Goal: Task Accomplishment & Management: Complete application form

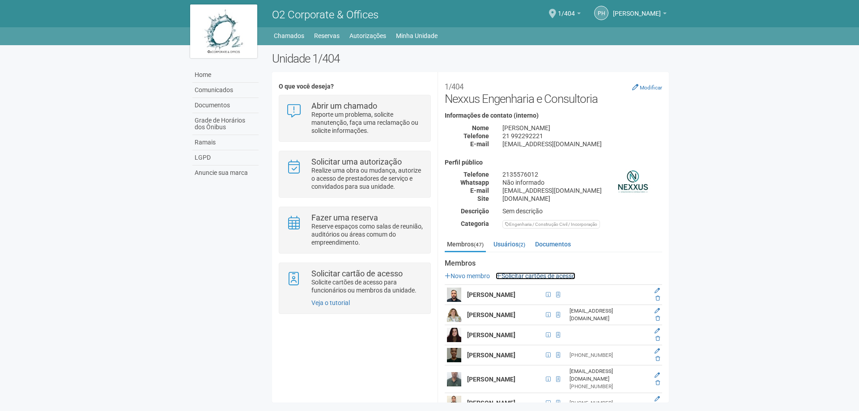
click at [567, 274] on link "Solicitar cartões de acesso" at bounding box center [536, 276] width 80 height 7
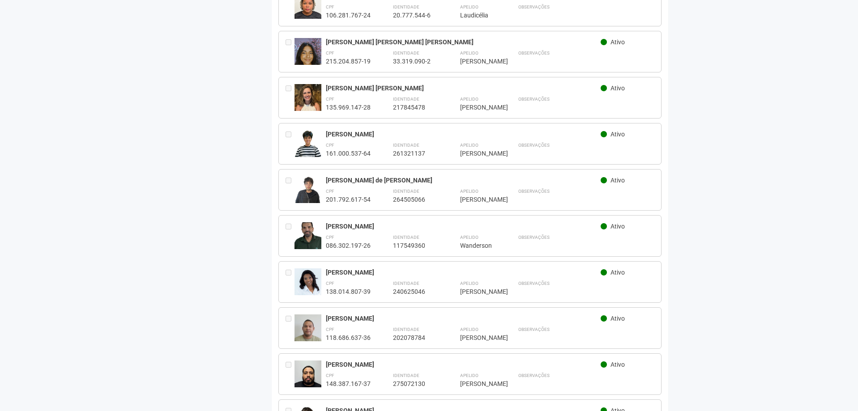
scroll to position [895, 0]
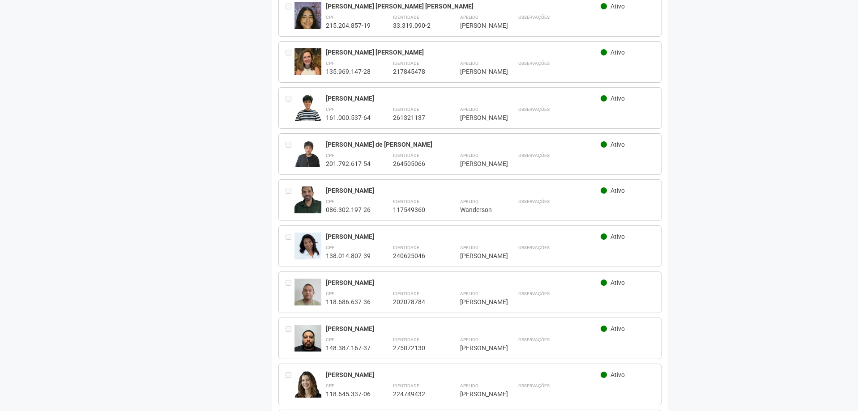
click at [311, 125] on img at bounding box center [307, 109] width 27 height 30
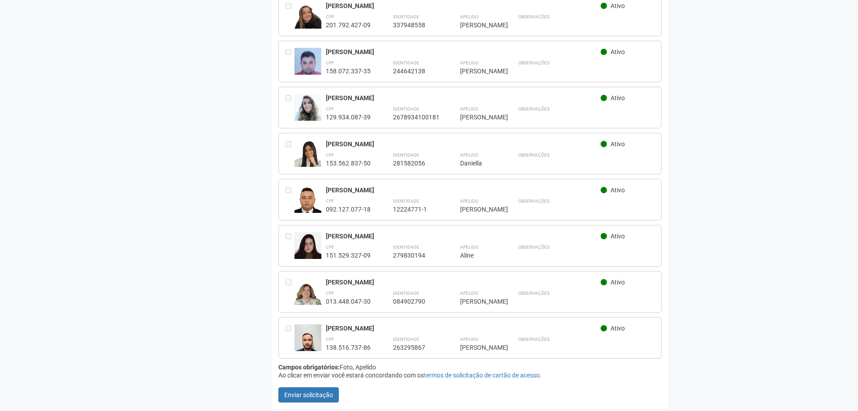
scroll to position [1993, 0]
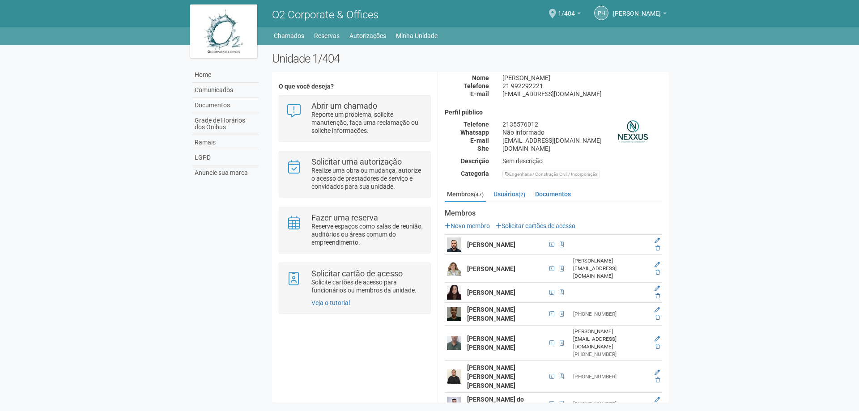
scroll to position [179, 0]
